Goal: Information Seeking & Learning: Learn about a topic

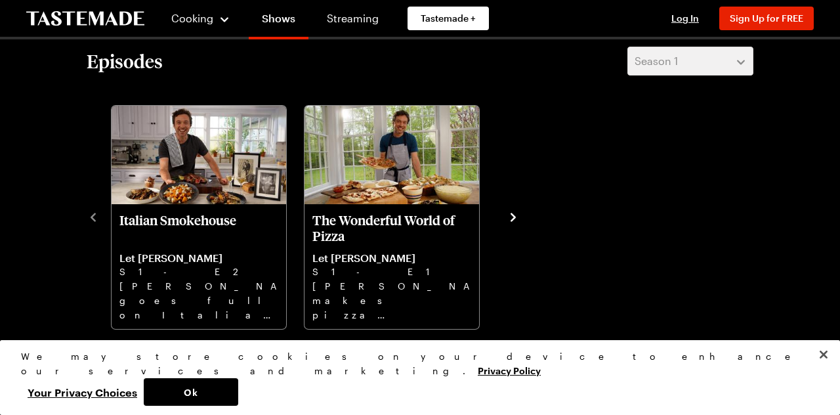
scroll to position [354, 0]
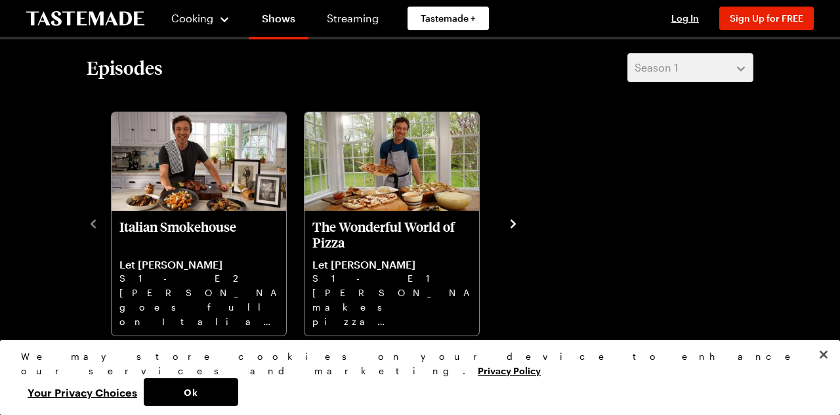
click at [396, 279] on p "S1 - E1" at bounding box center [391, 278] width 159 height 14
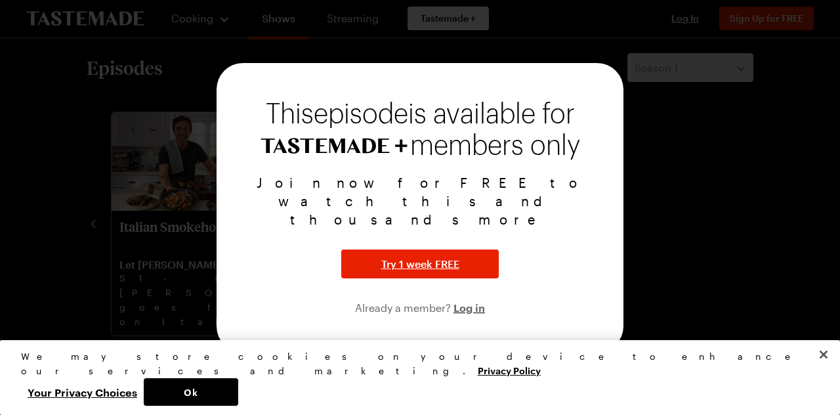
click at [728, 236] on div at bounding box center [420, 207] width 840 height 415
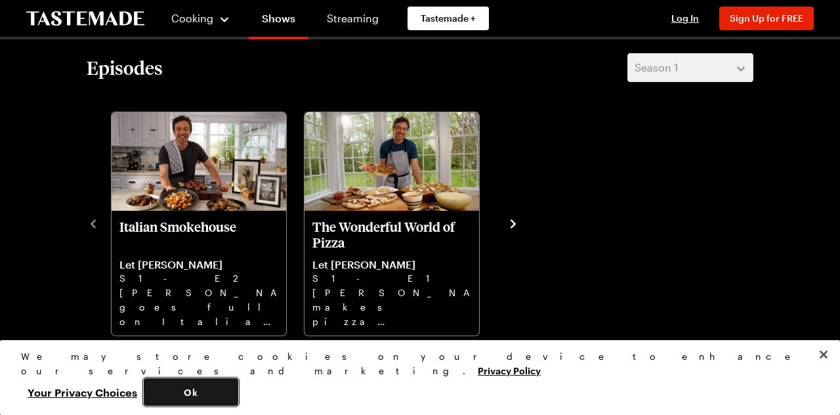
click at [238, 405] on button "Ok" at bounding box center [191, 392] width 94 height 28
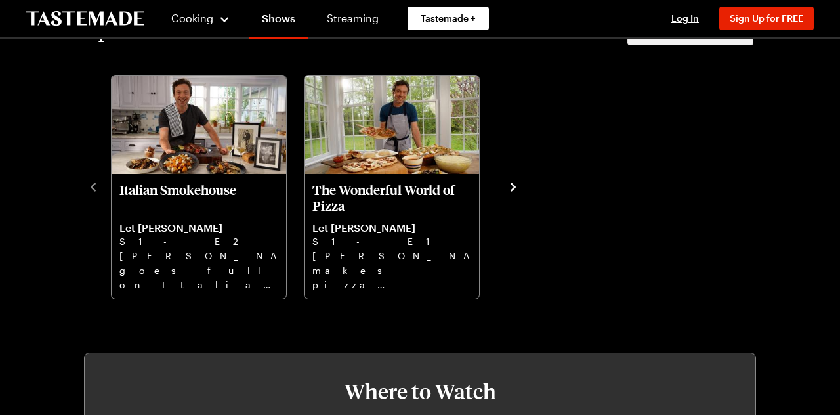
scroll to position [406, 0]
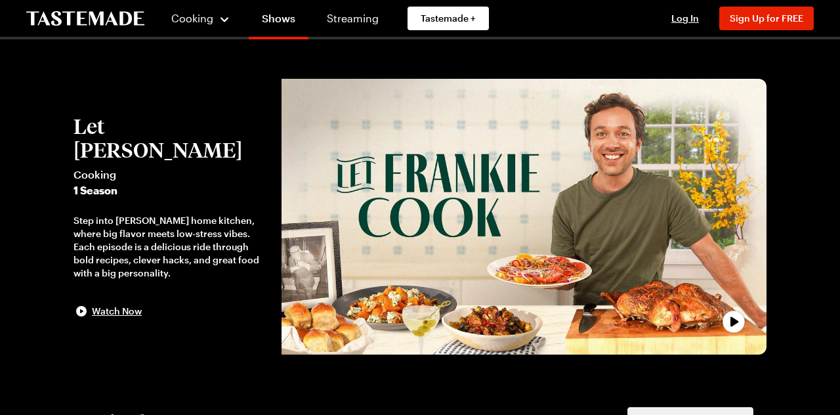
click at [223, 25] on div "Cooking" at bounding box center [201, 18] width 60 height 16
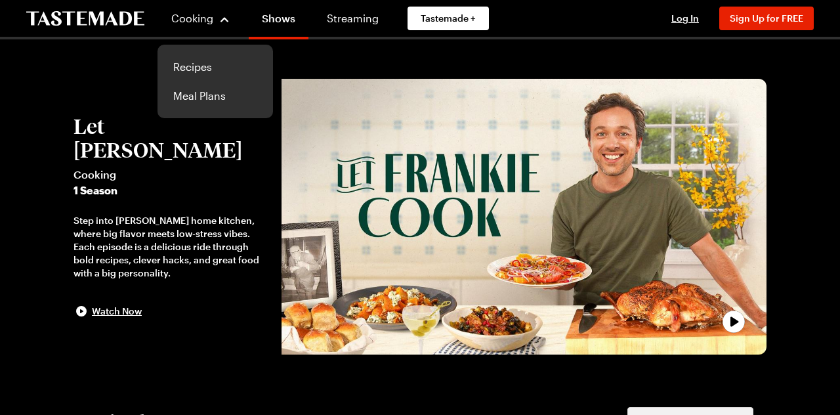
click at [206, 76] on link "Recipes" at bounding box center [215, 66] width 100 height 29
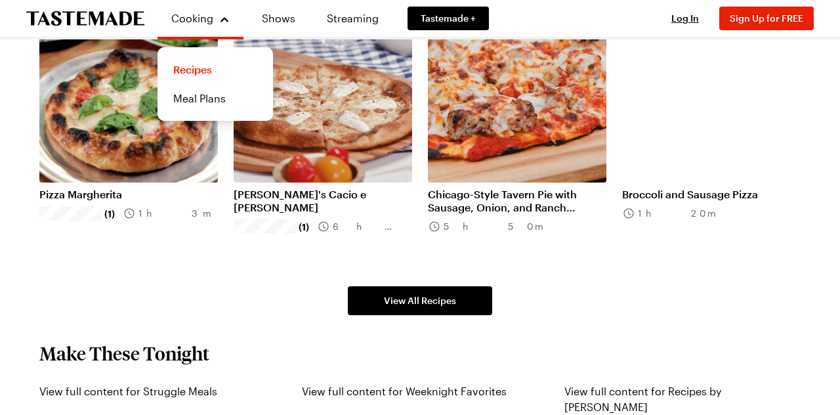
scroll to position [796, 0]
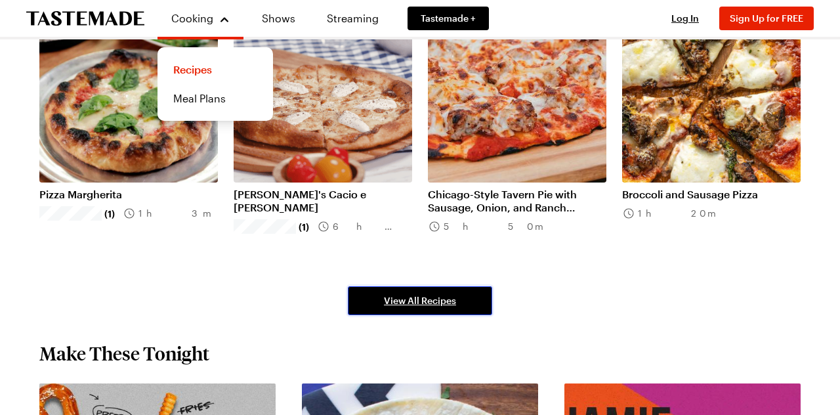
click at [424, 302] on span "View All Recipes" at bounding box center [420, 300] width 72 height 13
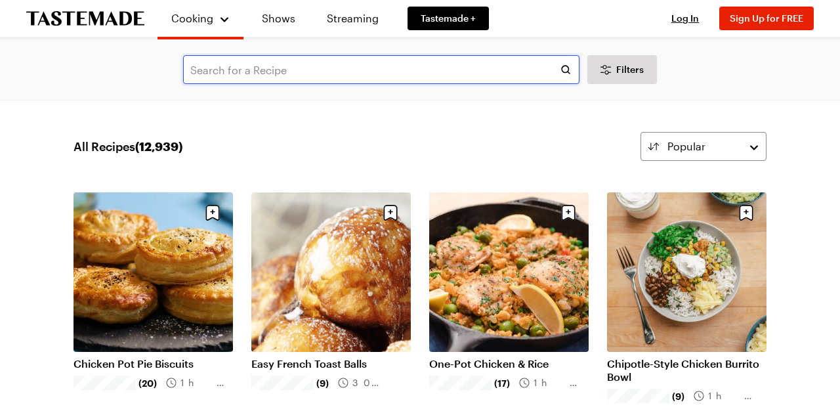
click at [274, 73] on input "text" at bounding box center [381, 69] width 396 height 29
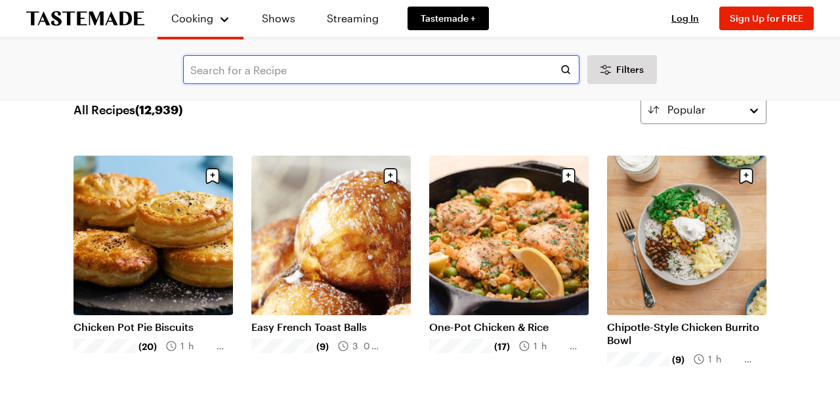
scroll to position [63, 0]
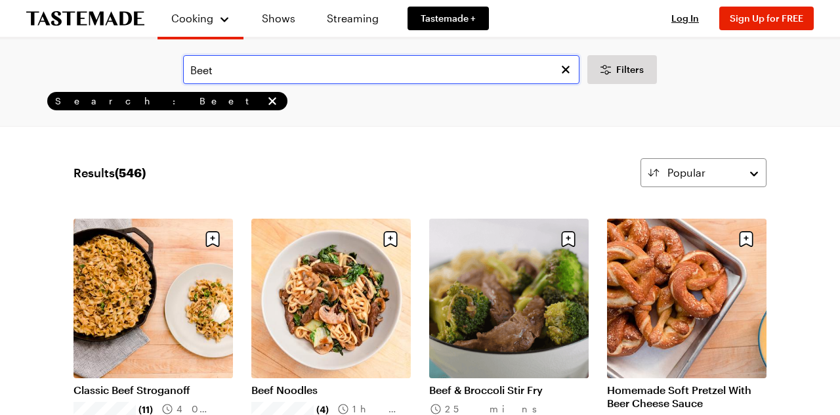
click at [254, 74] on input "Beet" at bounding box center [381, 69] width 396 height 29
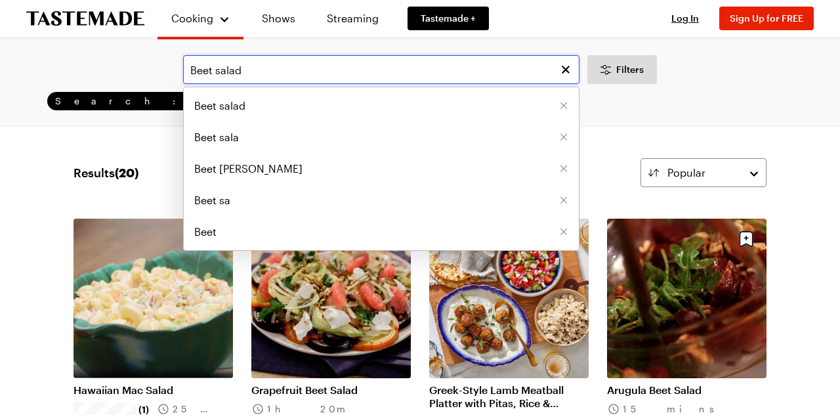
type input "Beet salad"
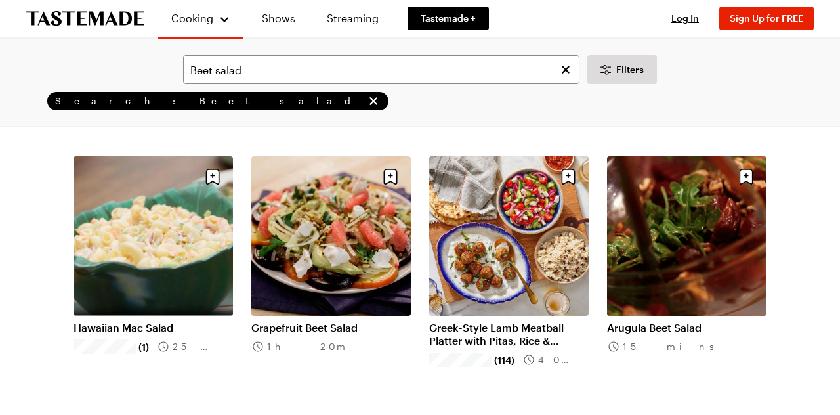
scroll to position [54, 0]
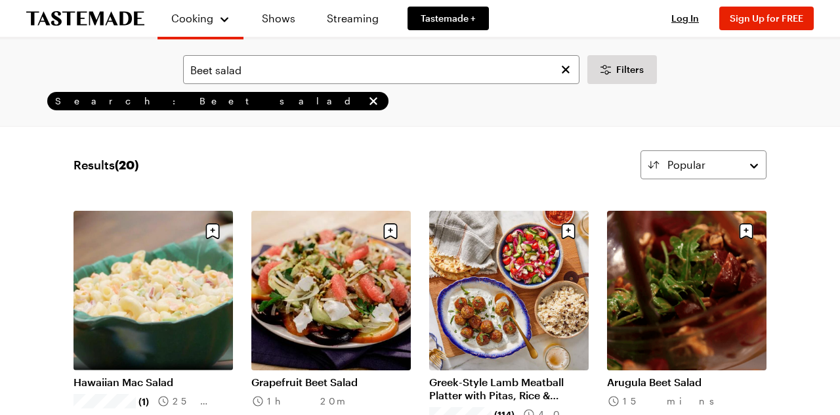
scroll to position [0, 0]
